Goal: Transaction & Acquisition: Book appointment/travel/reservation

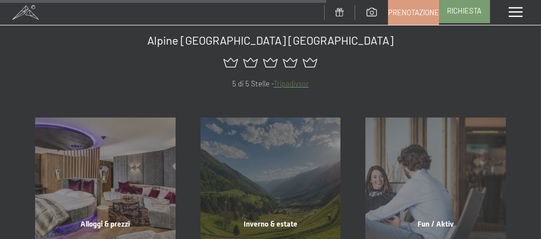
click at [477, 9] on span "Richiesta" at bounding box center [464, 11] width 35 height 10
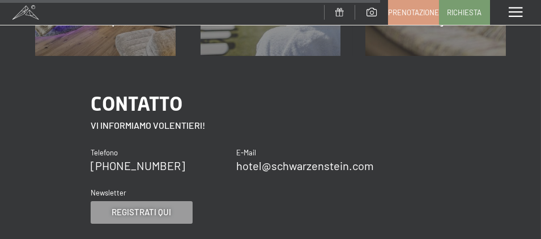
scroll to position [792, 0]
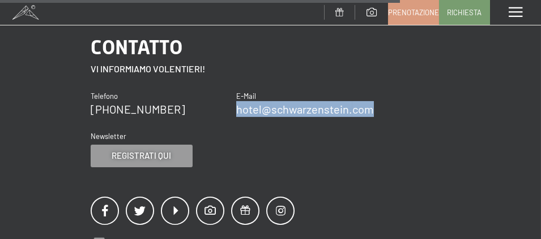
drag, startPoint x: 374, startPoint y: 115, endPoint x: 237, endPoint y: 109, distance: 136.6
click at [237, 109] on div "Contatto Vi informiamo volentieri! Telefono +39 0474 674100 E-Mail hotel@ no-sp…" at bounding box center [270, 100] width 359 height 134
copy link "hotel@ no-spam. schwarzenstein. no-spam. com"
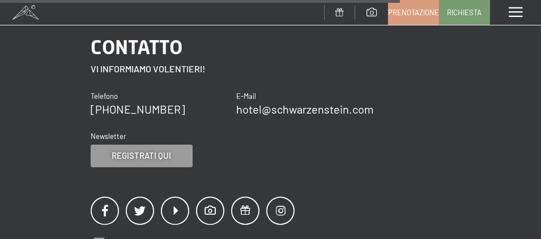
click at [519, 11] on span at bounding box center [515, 12] width 14 height 10
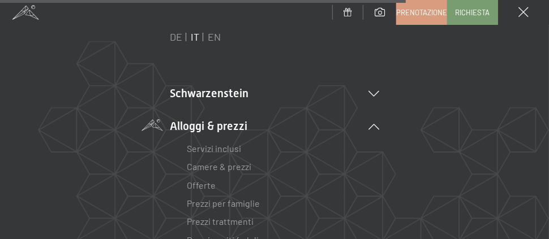
scroll to position [57, 0]
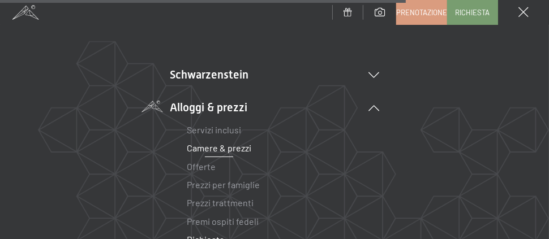
click at [222, 145] on link "Camere & prezzi" at bounding box center [219, 148] width 65 height 11
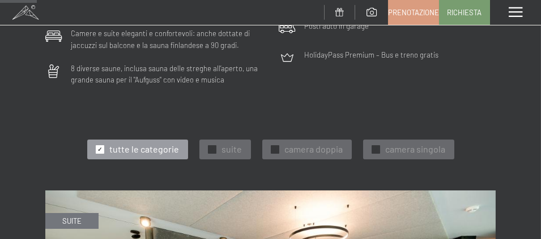
scroll to position [396, 0]
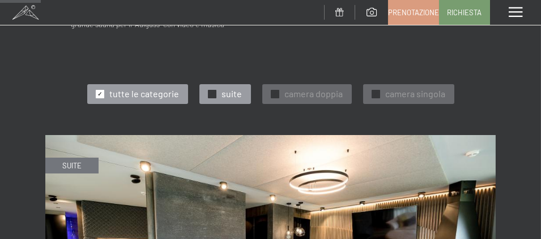
click at [211, 90] on span "✓" at bounding box center [211, 94] width 5 height 8
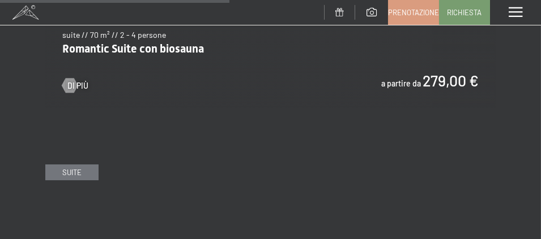
scroll to position [1132, 0]
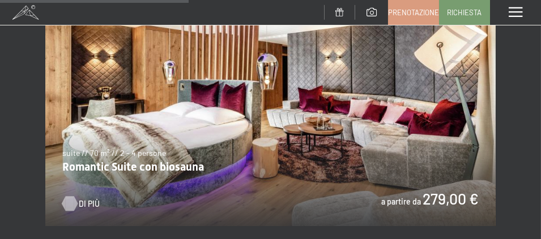
click at [86, 199] on span "Di più" at bounding box center [89, 204] width 21 height 11
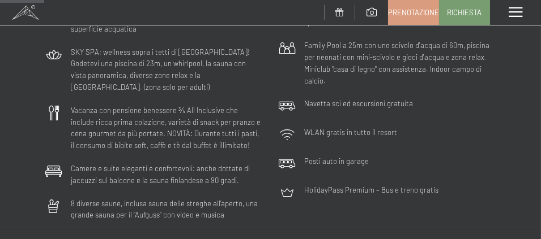
scroll to position [273, 0]
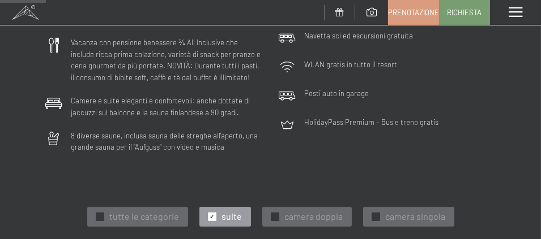
click at [216, 207] on div "✓ suite" at bounding box center [225, 216] width 52 height 19
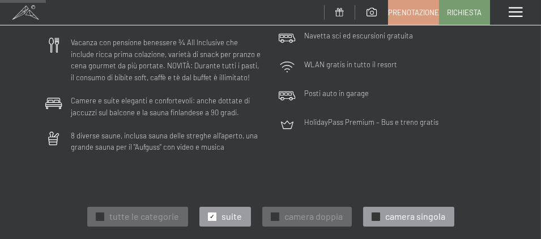
click at [374, 213] on span "✓" at bounding box center [375, 217] width 5 height 8
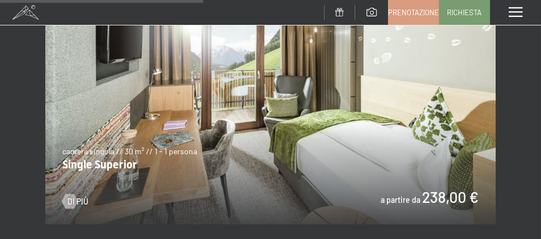
scroll to position [839, 0]
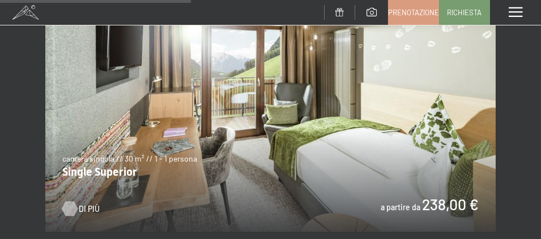
click at [77, 204] on link "Di più" at bounding box center [75, 209] width 26 height 11
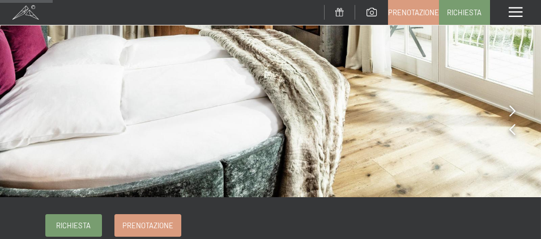
scroll to position [170, 0]
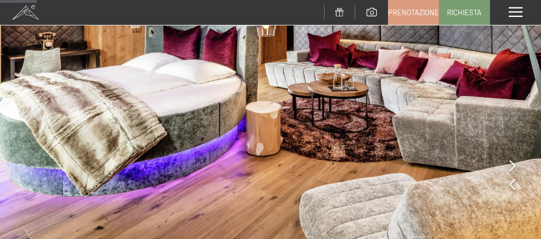
click at [509, 144] on img at bounding box center [270, 49] width 541 height 405
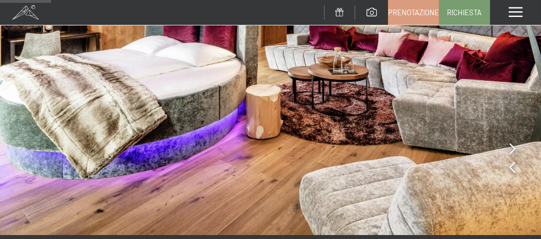
click at [510, 148] on icon at bounding box center [512, 148] width 6 height 11
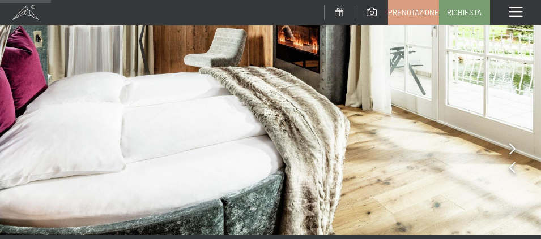
click at [508, 143] on img at bounding box center [270, 32] width 541 height 405
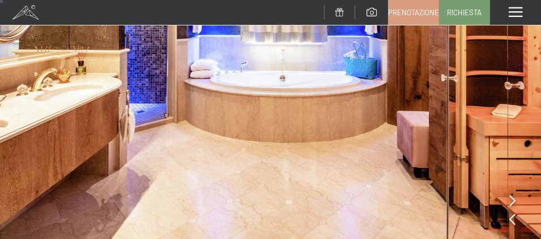
scroll to position [0, 0]
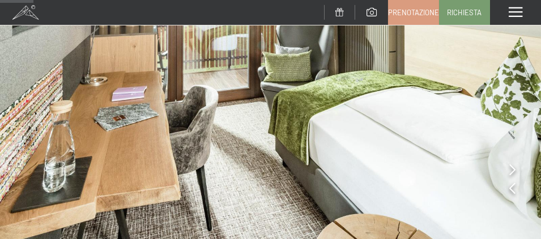
scroll to position [113, 0]
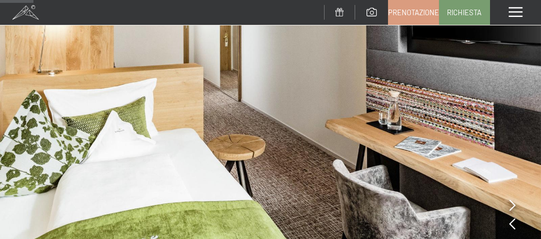
click at [512, 218] on div at bounding box center [512, 225] width 6 height 16
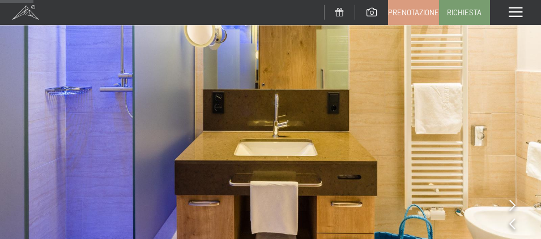
click at [512, 218] on div at bounding box center [512, 225] width 6 height 16
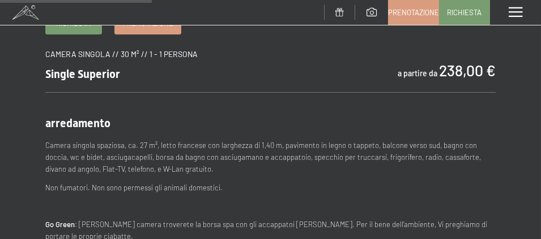
scroll to position [509, 0]
